Goal: Navigation & Orientation: Find specific page/section

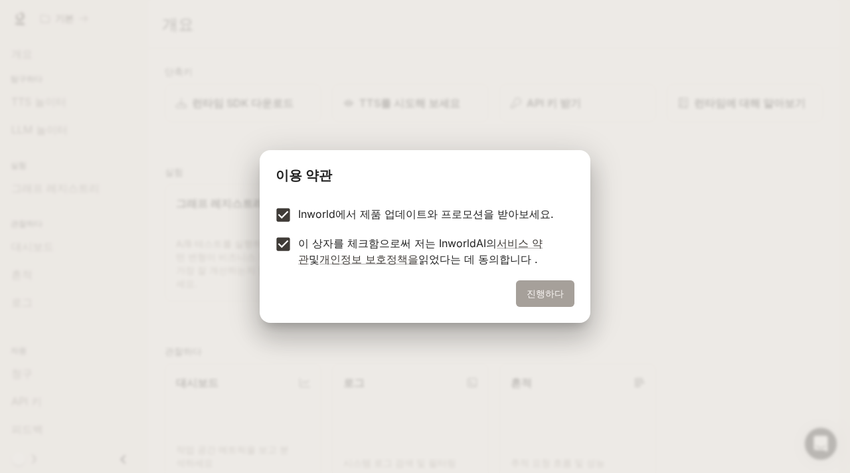
click at [565, 297] on button "진행하다" at bounding box center [545, 293] width 58 height 27
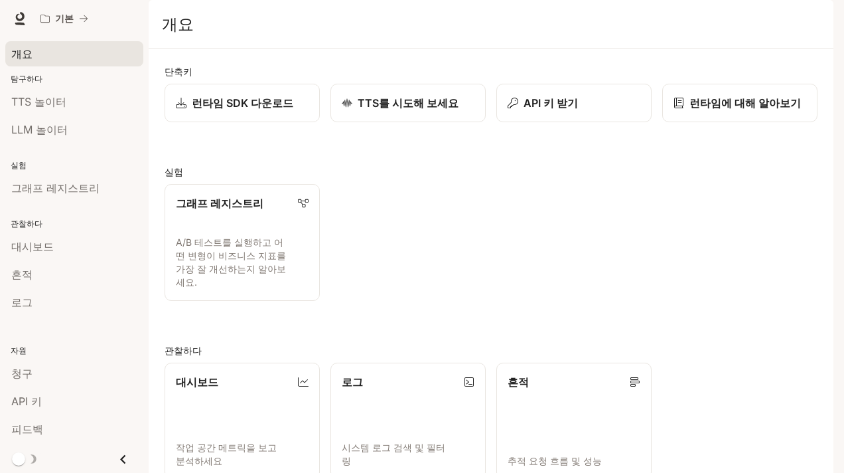
click at [17, 61] on span "개요" at bounding box center [21, 54] width 21 height 16
click at [29, 92] on link "TTS 놀이터" at bounding box center [74, 101] width 138 height 25
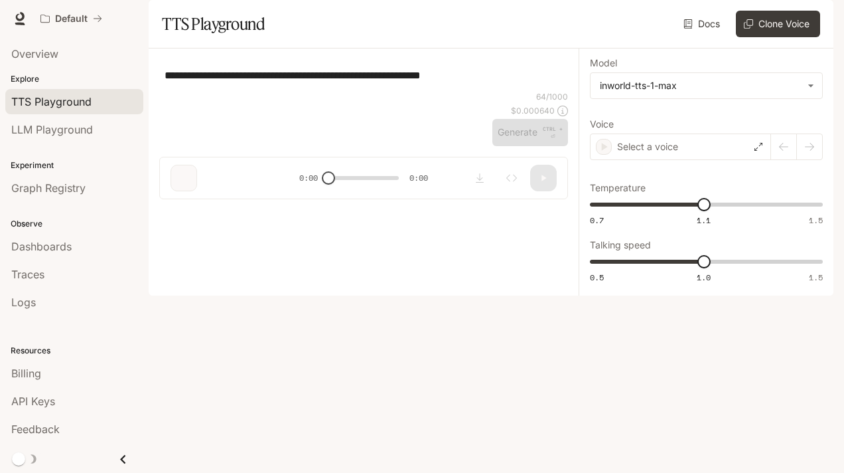
click at [15, 91] on link "TTS Playground" at bounding box center [74, 101] width 138 height 25
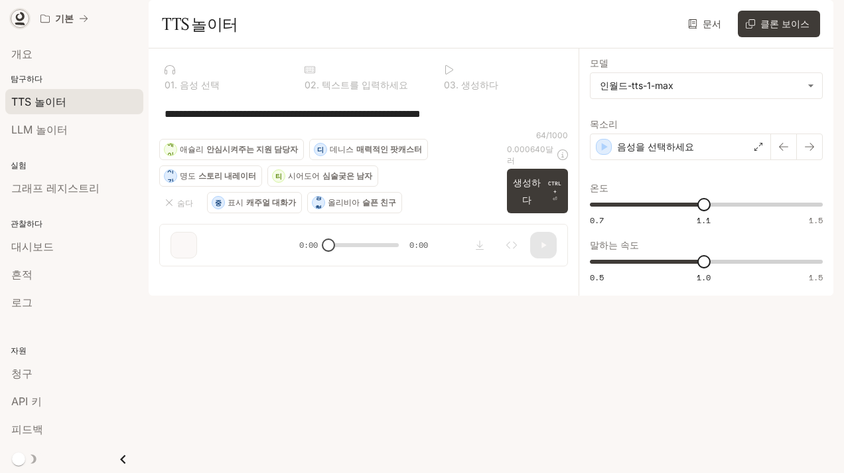
click at [15, 20] on icon at bounding box center [19, 18] width 13 height 13
